Goal: Task Accomplishment & Management: Manage account settings

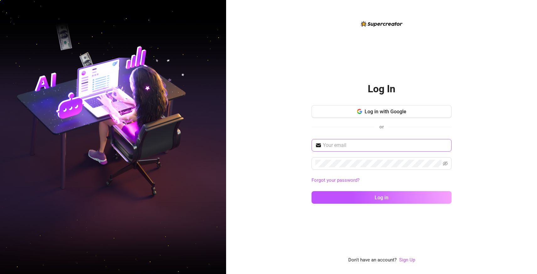
click at [346, 141] on span at bounding box center [382, 145] width 140 height 13
paste input "[EMAIL_ADDRESS][DOMAIN_NAME]"
type input "[EMAIL_ADDRESS][DOMAIN_NAME]"
click at [339, 168] on span at bounding box center [382, 163] width 140 height 13
click at [312, 191] on button "Log in" at bounding box center [382, 197] width 140 height 13
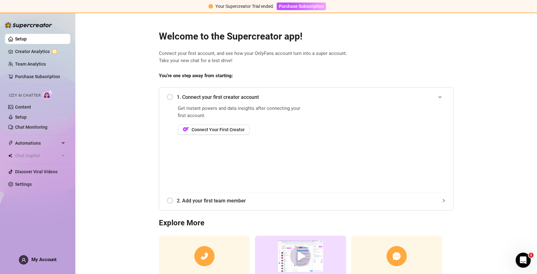
scroll to position [47, 0]
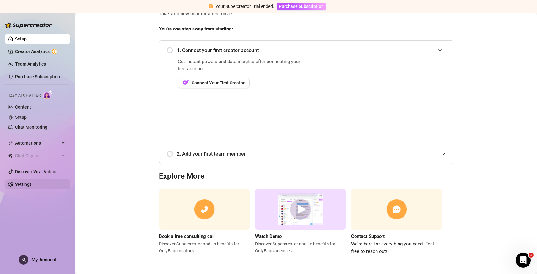
click at [32, 187] on link "Settings" at bounding box center [23, 184] width 17 height 5
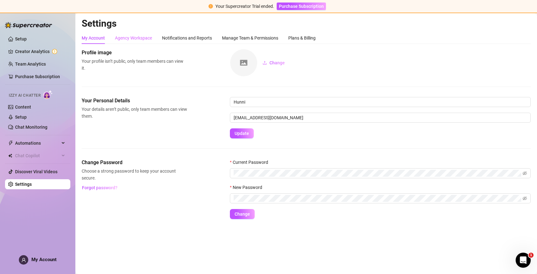
click at [141, 41] on div "Agency Workspace" at bounding box center [133, 38] width 37 height 12
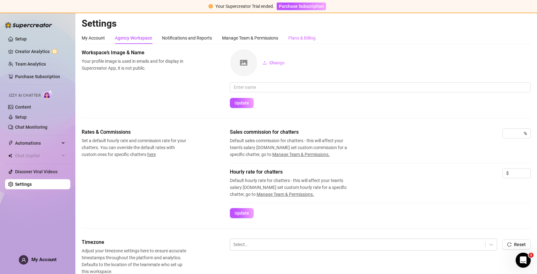
click at [296, 34] on div "Plans & Billing" at bounding box center [301, 38] width 27 height 12
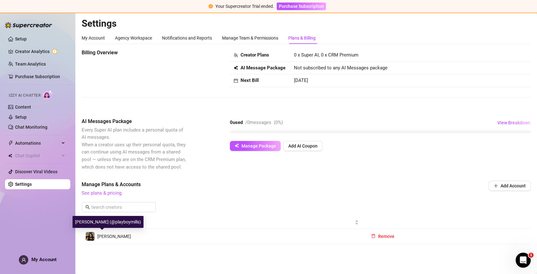
click at [108, 237] on span "[PERSON_NAME]" at bounding box center [114, 236] width 34 height 5
drag, startPoint x: 104, startPoint y: 223, endPoint x: 127, endPoint y: 223, distance: 22.6
click at [127, 223] on div "[PERSON_NAME] (@playboymills)" at bounding box center [108, 222] width 71 height 12
copy div "playboymills"
click at [90, 221] on div "[PERSON_NAME] (@playboymills)" at bounding box center [108, 222] width 71 height 12
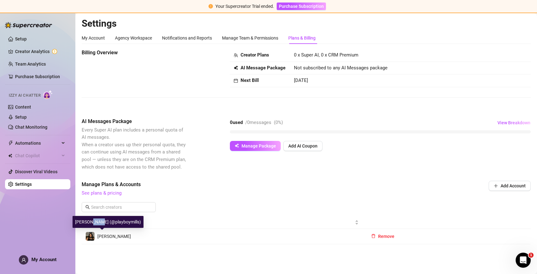
click at [90, 221] on div "[PERSON_NAME] (@playboymills)" at bounding box center [108, 222] width 71 height 12
click at [77, 223] on div "[PERSON_NAME] (@playboymills)" at bounding box center [108, 222] width 71 height 12
copy div "[PERSON_NAME]"
drag, startPoint x: 129, startPoint y: 236, endPoint x: 99, endPoint y: 236, distance: 30.8
click at [99, 236] on td "[PERSON_NAME]" at bounding box center [222, 236] width 281 height 15
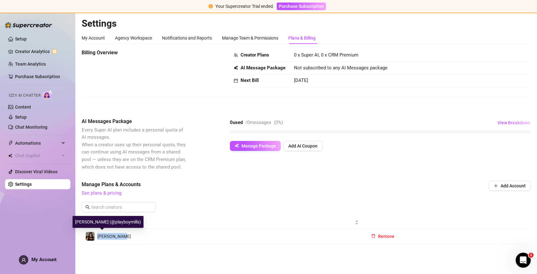
copy span "[PERSON_NAME]"
click at [158, 202] on div "Manage Plans & Accounts See plans & pricing Add Account" at bounding box center [306, 199] width 449 height 36
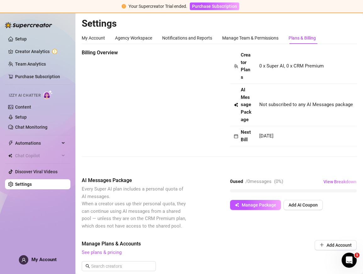
scroll to position [70, 0]
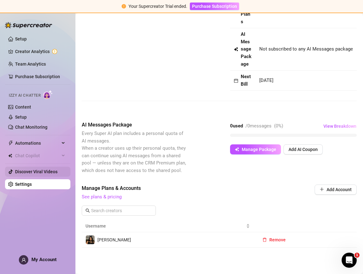
click at [42, 171] on link "Discover Viral Videos" at bounding box center [36, 171] width 42 height 5
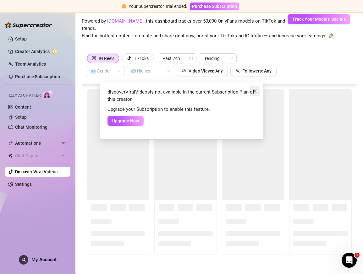
click at [256, 91] on icon "close" at bounding box center [254, 91] width 5 height 5
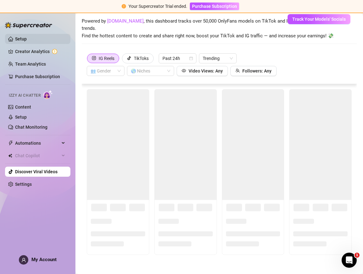
click at [27, 41] on link "Setup" at bounding box center [21, 38] width 12 height 5
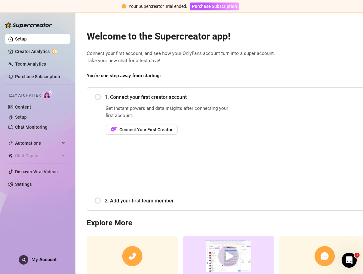
scroll to position [52, 0]
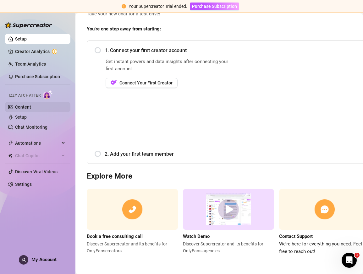
click at [31, 105] on link "Content" at bounding box center [23, 107] width 16 height 5
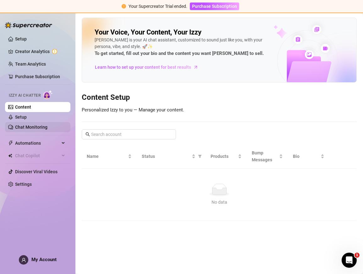
click at [41, 128] on link "Chat Monitoring" at bounding box center [31, 127] width 32 height 5
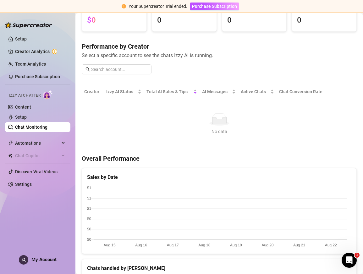
scroll to position [57, 0]
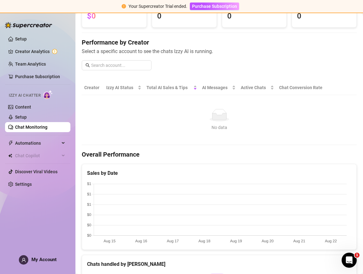
click at [28, 194] on div "Setup Creator Analytics Team Analytics Purchase Subscription Izzy AI Chatter Co…" at bounding box center [37, 141] width 65 height 256
click at [28, 187] on link "Settings" at bounding box center [23, 184] width 17 height 5
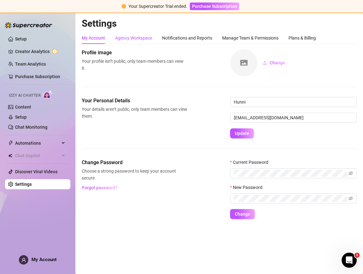
click at [124, 38] on div "Agency Workspace" at bounding box center [133, 38] width 37 height 7
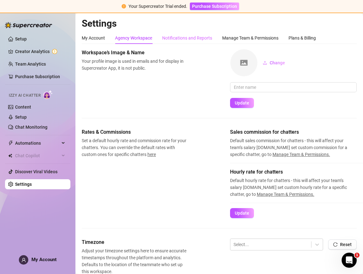
click at [202, 33] on div "Notifications and Reports" at bounding box center [187, 38] width 50 height 12
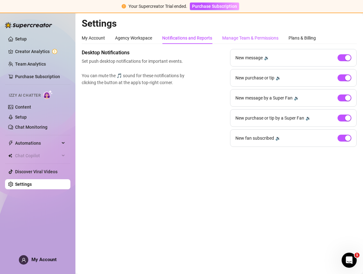
click at [249, 38] on div "Manage Team & Permissions" at bounding box center [250, 38] width 56 height 7
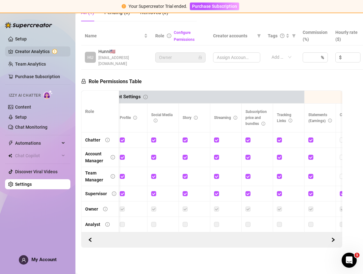
click at [42, 52] on link "Creator Analytics" at bounding box center [40, 51] width 50 height 10
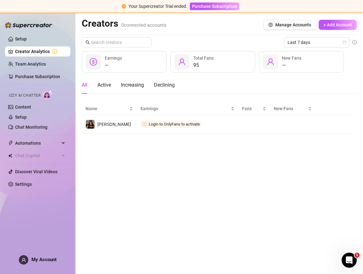
click at [199, 66] on div "95" at bounding box center [203, 66] width 20 height 8
drag, startPoint x: 199, startPoint y: 66, endPoint x: 277, endPoint y: 5, distance: 99.4
click at [38, 130] on link "Chat Monitoring" at bounding box center [31, 127] width 32 height 5
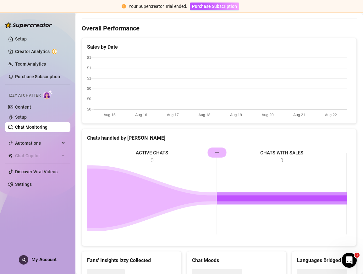
scroll to position [213, 0]
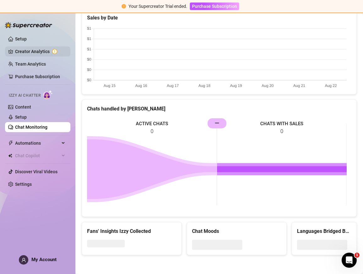
click at [35, 51] on link "Creator Analytics" at bounding box center [40, 51] width 50 height 10
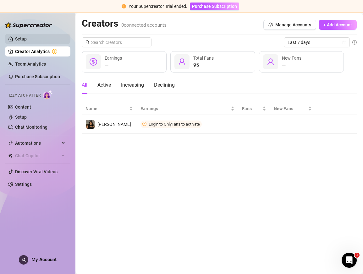
click at [27, 41] on link "Setup" at bounding box center [21, 38] width 12 height 5
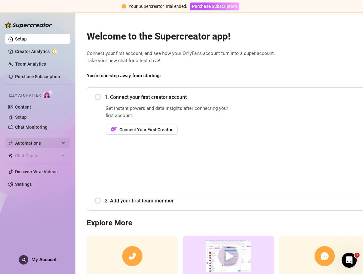
click at [46, 141] on span "Automations" at bounding box center [37, 143] width 45 height 10
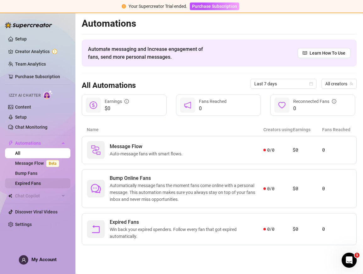
click at [39, 181] on link "Expired Fans" at bounding box center [28, 183] width 26 height 5
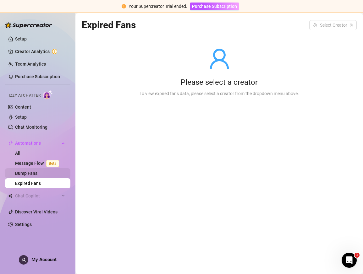
click at [37, 174] on link "Bump Fans" at bounding box center [26, 173] width 22 height 5
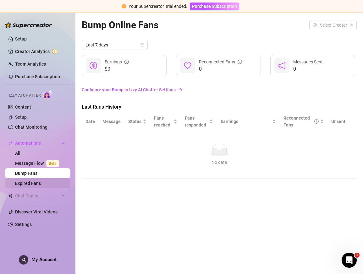
click at [41, 184] on link "Expired Fans" at bounding box center [28, 183] width 26 height 5
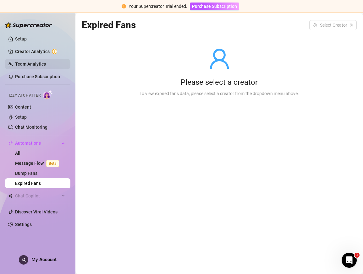
click at [43, 63] on link "Team Analytics" at bounding box center [30, 64] width 31 height 5
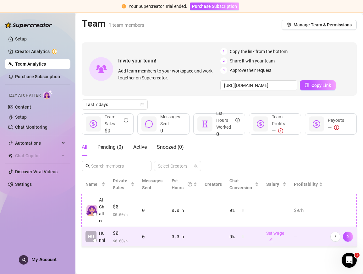
click at [121, 235] on span "$0" at bounding box center [124, 234] width 22 height 8
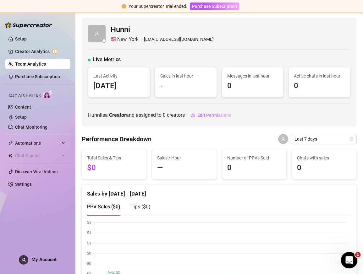
click at [346, 259] on icon "Open Intercom Messenger" at bounding box center [348, 259] width 10 height 10
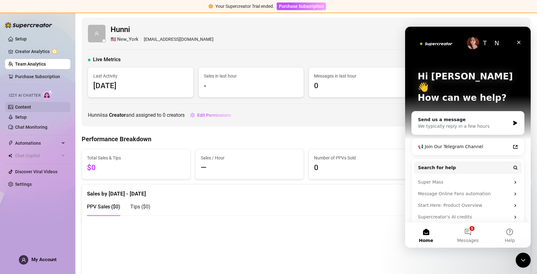
click at [28, 110] on link "Content" at bounding box center [23, 107] width 16 height 5
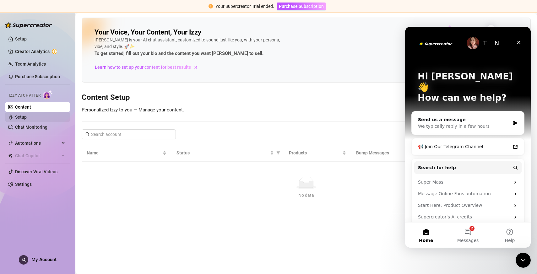
click at [27, 117] on link "Setup" at bounding box center [21, 117] width 12 height 5
